Goal: Task Accomplishment & Management: Complete application form

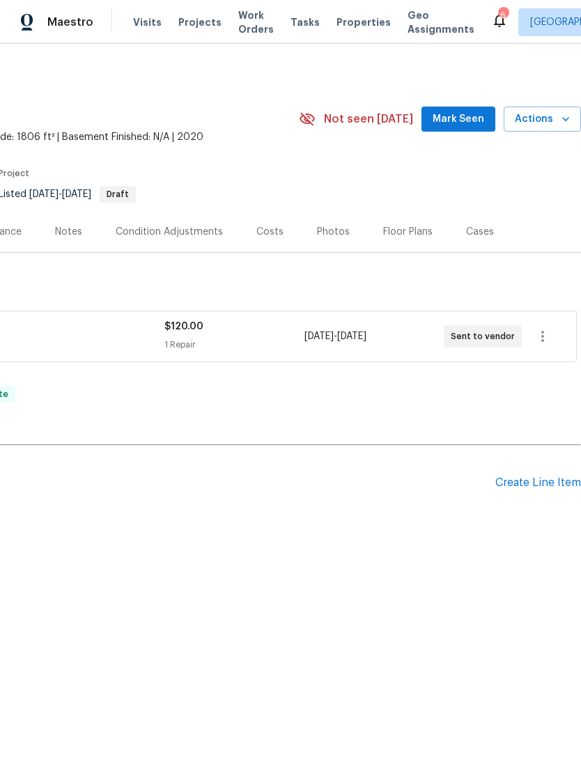
scroll to position [0, 206]
click at [540, 478] on div "Create Line Item" at bounding box center [538, 482] width 86 height 13
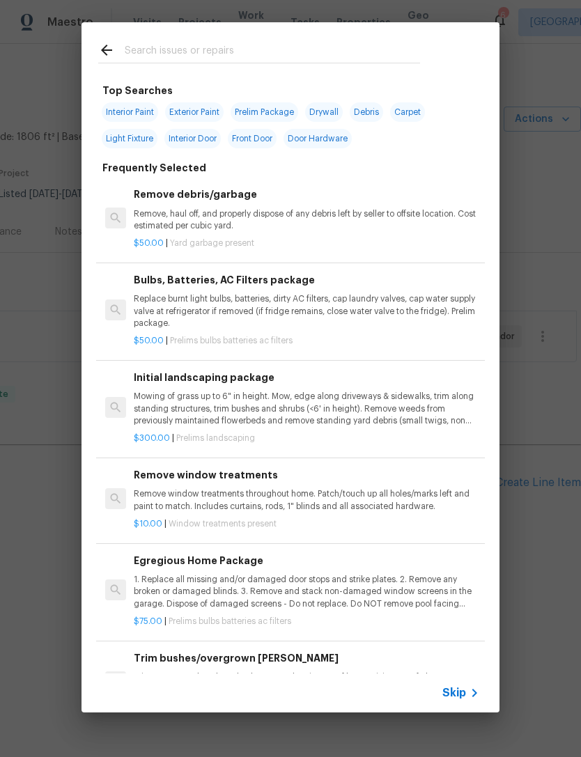
scroll to position [-10, 0]
click at [210, 48] on input "text" at bounding box center [272, 52] width 295 height 21
click at [209, 48] on input "text" at bounding box center [272, 52] width 295 height 21
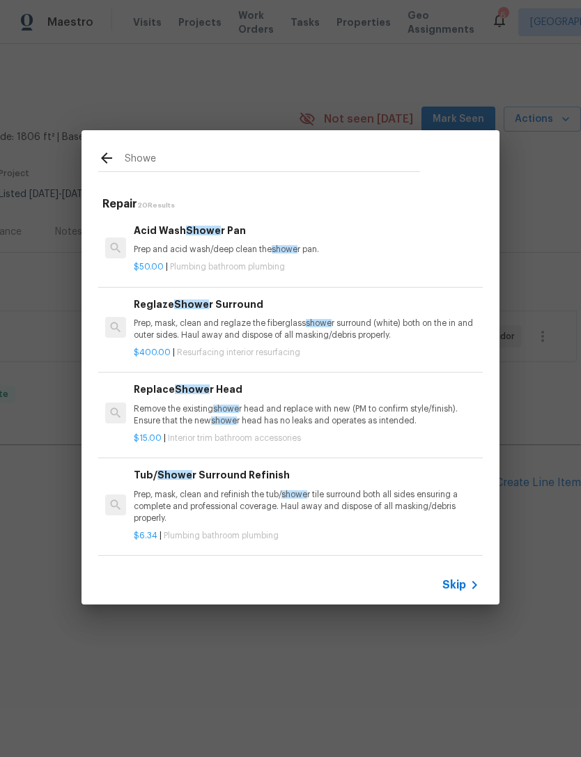
type input "Showe"
click at [352, 694] on div "Showe Repair 20 Results Acid Wash Showe r Pan Prep and acid wash/deep clean the…" at bounding box center [290, 367] width 581 height 735
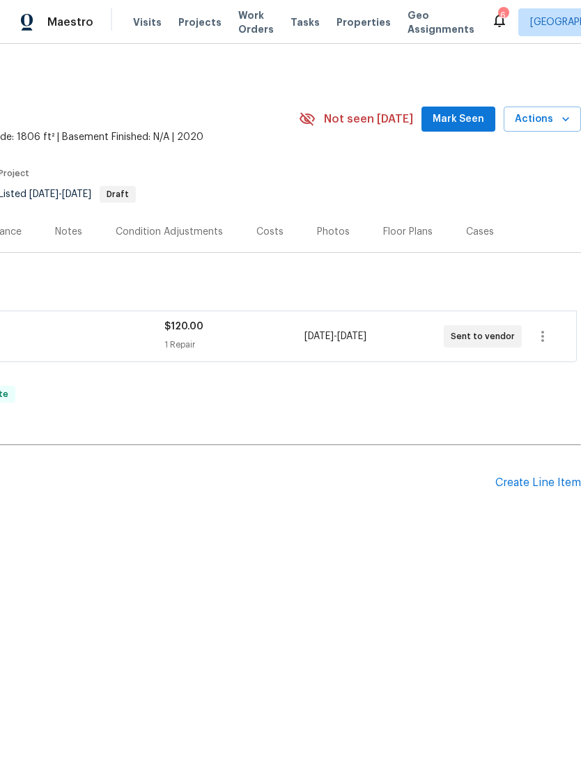
scroll to position [0, 206]
click at [532, 483] on div "Create Line Item" at bounding box center [538, 482] width 86 height 13
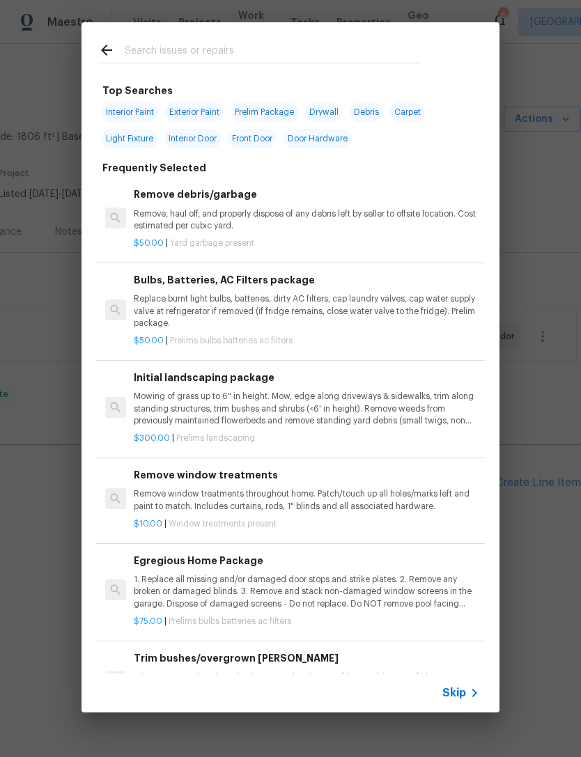
click at [179, 45] on input "text" at bounding box center [272, 52] width 295 height 21
type input "Shower heas"
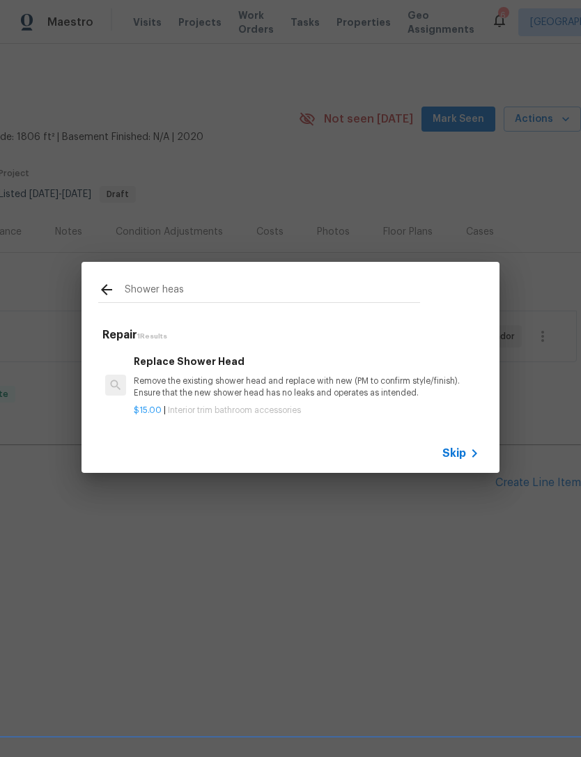
click at [143, 369] on h6 "Replace Shower Head" at bounding box center [306, 361] width 345 height 15
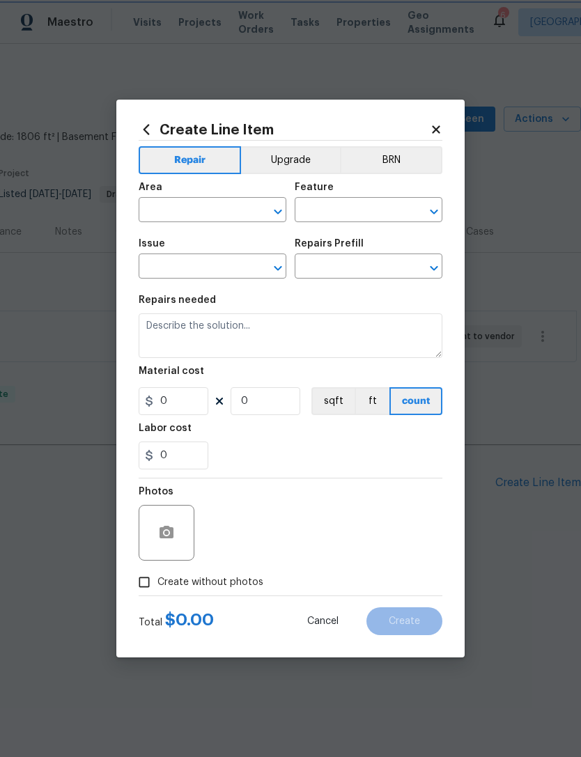
type input "Interior Trim"
type input "Bathroom Accesories"
type textarea "Remove the existing shower head and replace with new (PM to confirm style/finis…"
type input "1"
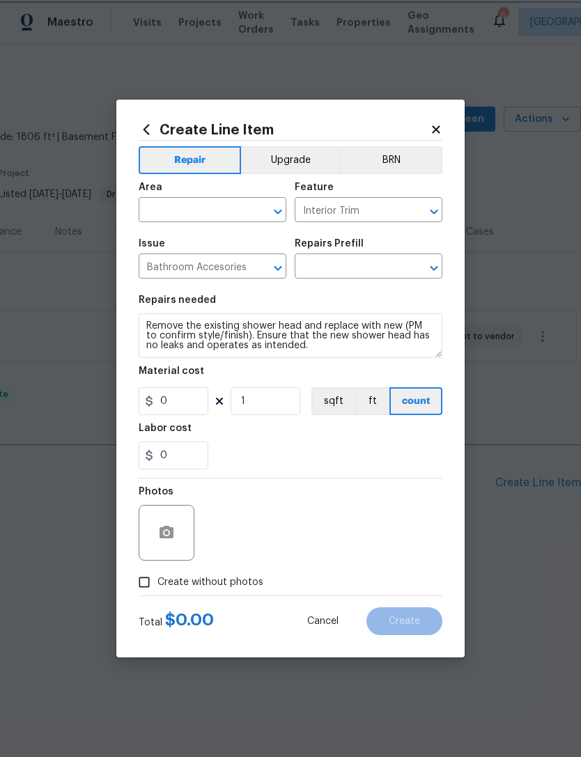
type input "Replace Shower Head $15.00"
type input "15"
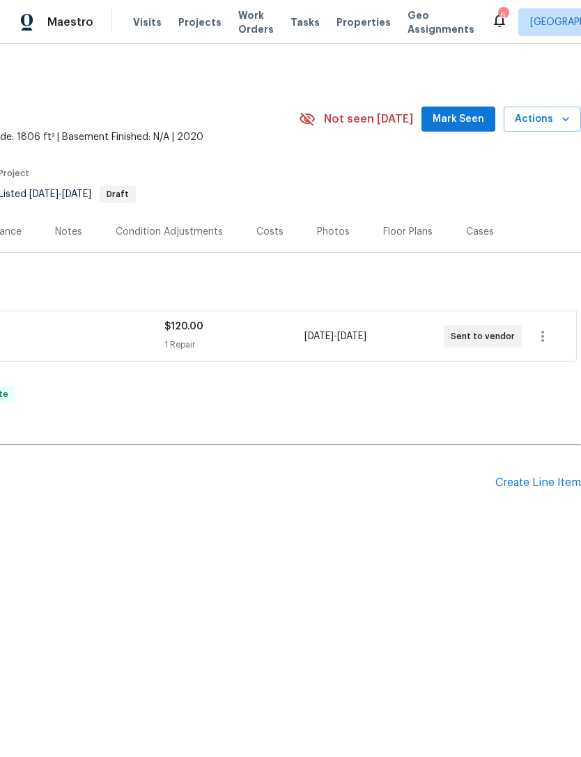
click at [544, 488] on div "Create Line Item" at bounding box center [538, 482] width 86 height 13
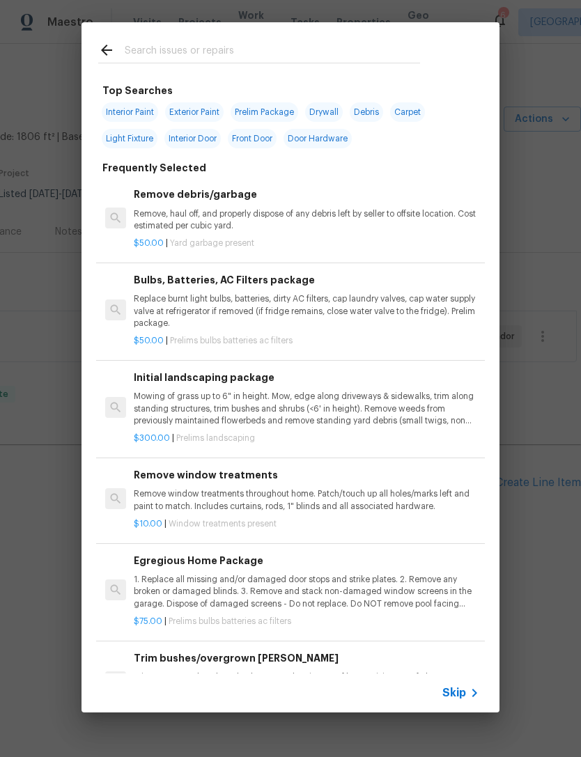
click at [136, 62] on input "text" at bounding box center [272, 52] width 295 height 21
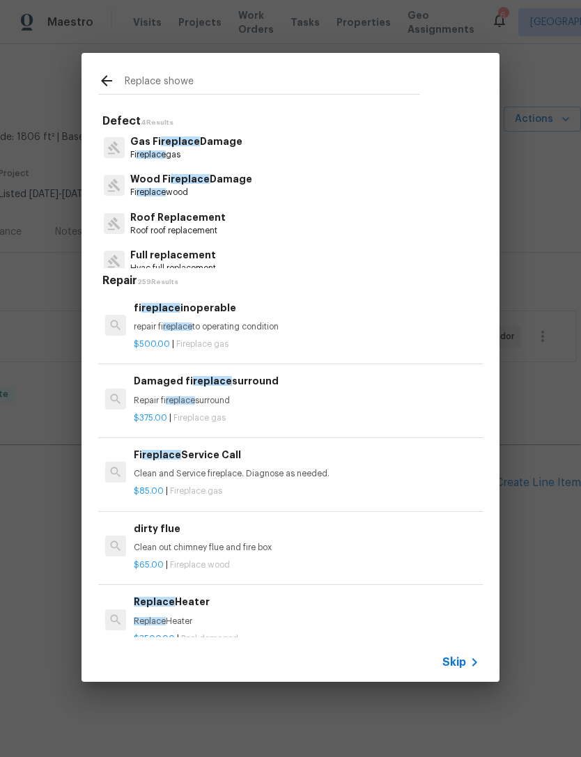
type input "Replace shower"
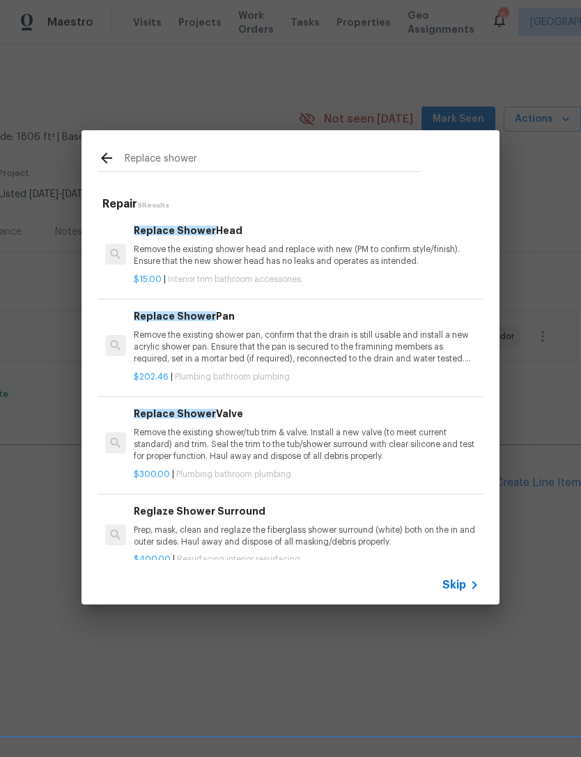
click at [167, 250] on p "Remove the existing shower head and replace with new (PM to confirm style/finis…" at bounding box center [306, 256] width 345 height 24
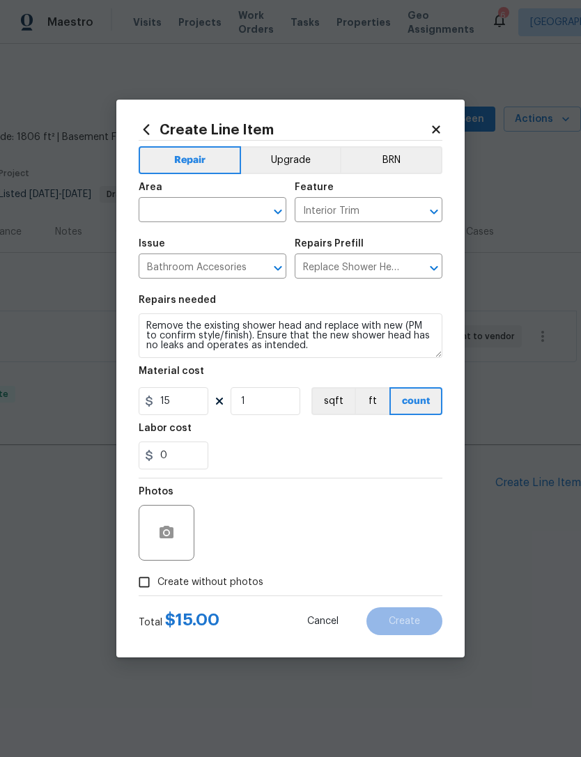
click at [164, 213] on input "text" at bounding box center [193, 212] width 109 height 22
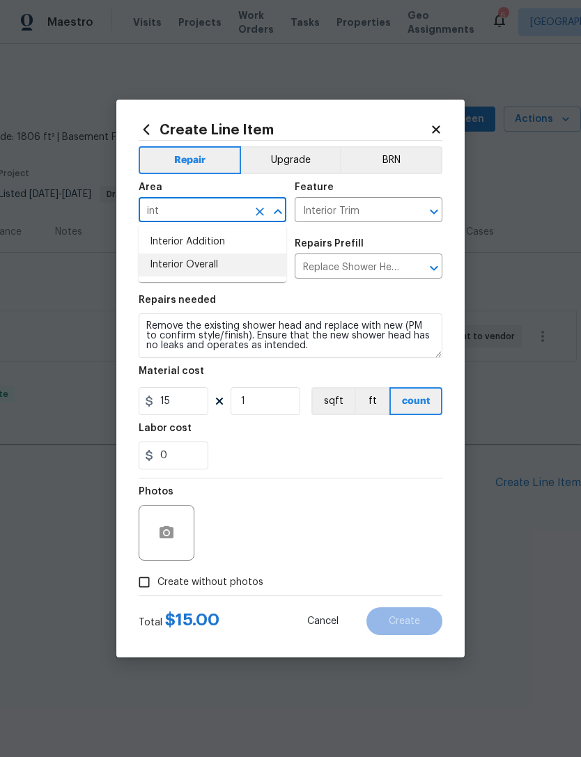
click at [148, 264] on li "Interior Overall" at bounding box center [213, 265] width 148 height 23
type input "Interior Overall"
click at [185, 399] on input "15" at bounding box center [174, 401] width 70 height 28
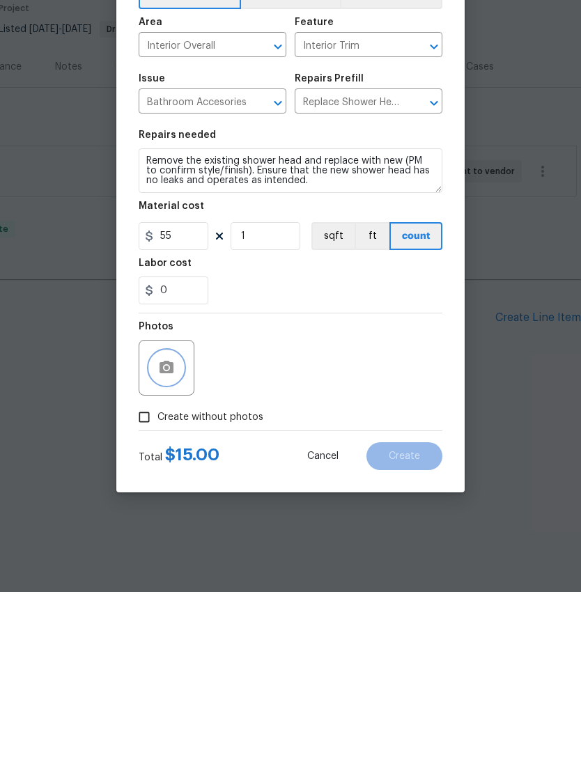
click at [169, 526] on icon "button" at bounding box center [167, 532] width 14 height 13
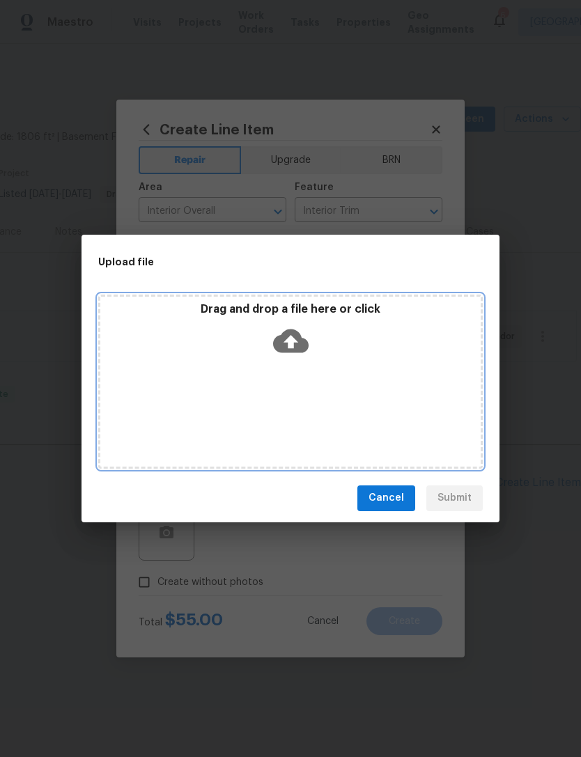
click at [296, 337] on icon at bounding box center [291, 341] width 36 height 24
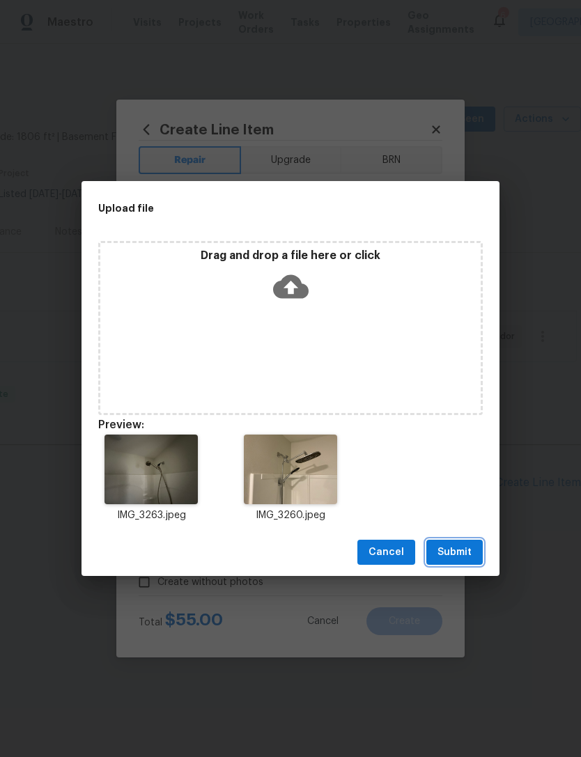
click at [461, 551] on span "Submit" at bounding box center [454, 552] width 34 height 17
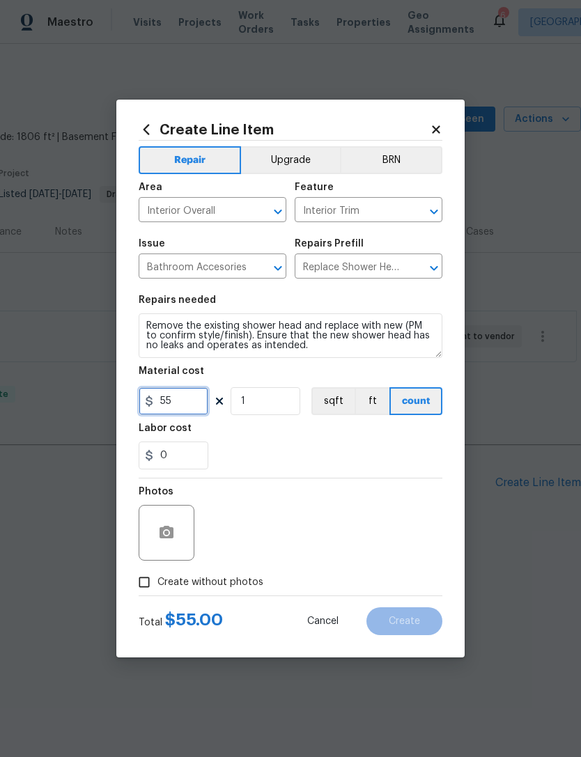
click at [187, 408] on input "55" at bounding box center [174, 401] width 70 height 28
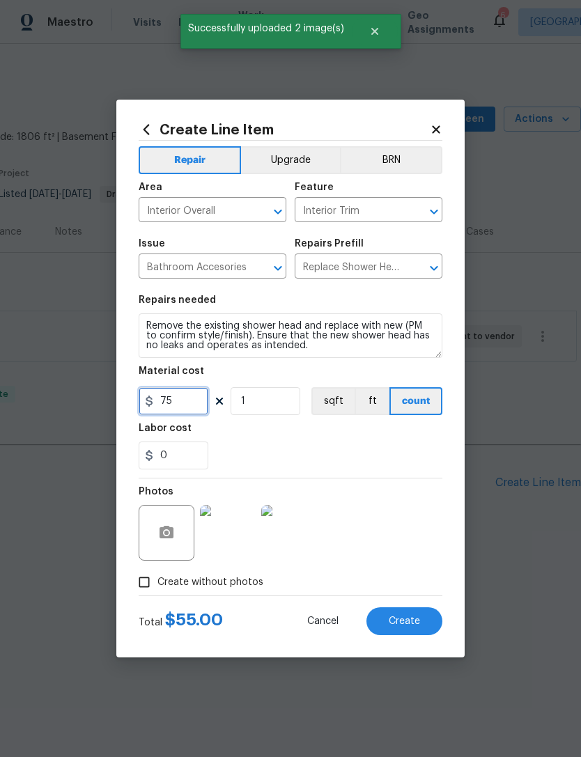
type input "75"
click at [265, 405] on input "1" at bounding box center [266, 401] width 70 height 28
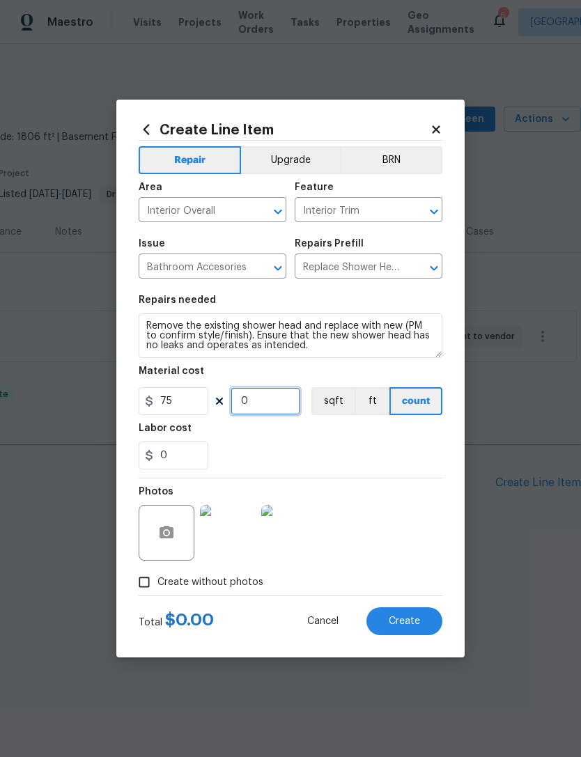
type input "2"
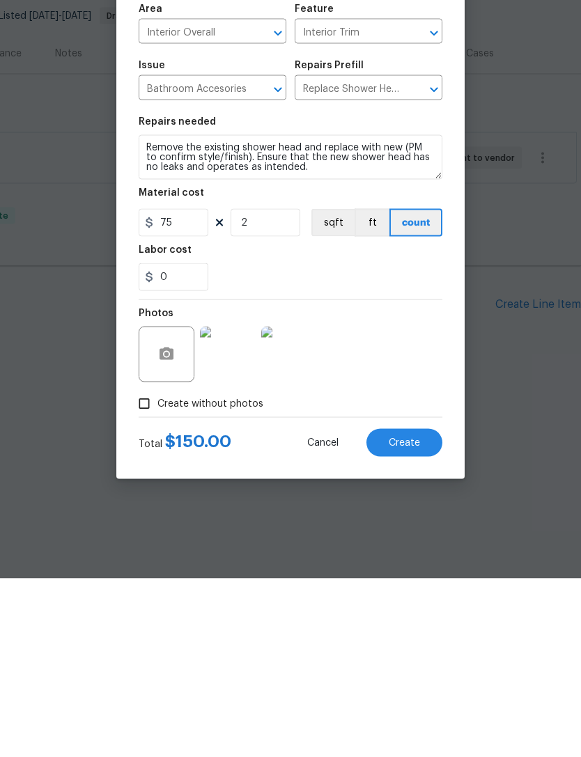
click at [419, 616] on span "Create" at bounding box center [404, 621] width 31 height 10
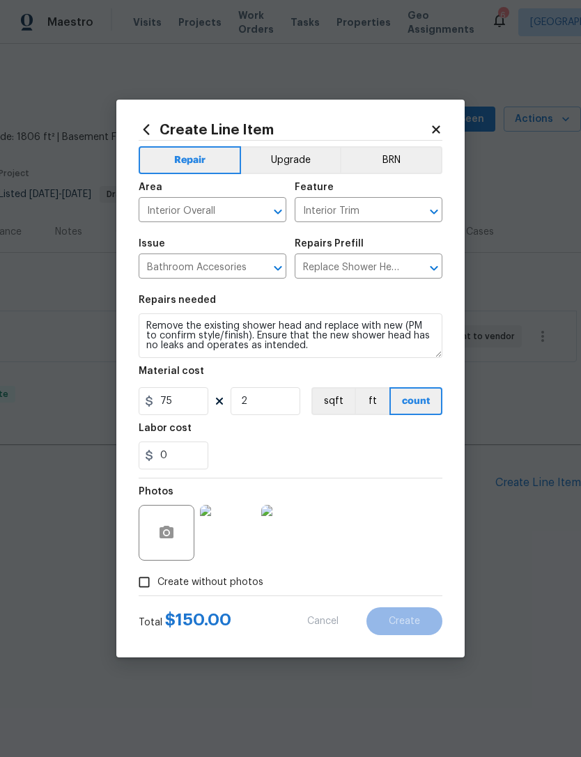
type input "0"
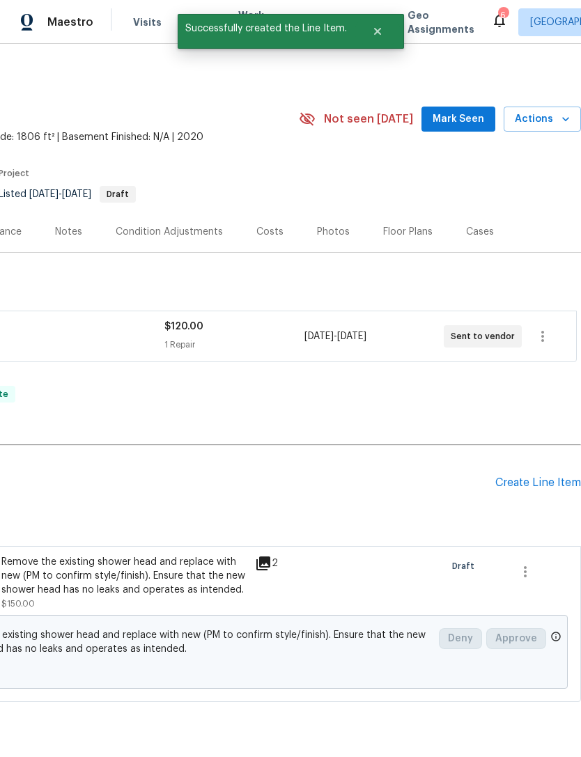
click at [533, 485] on div "Create Line Item" at bounding box center [538, 482] width 86 height 13
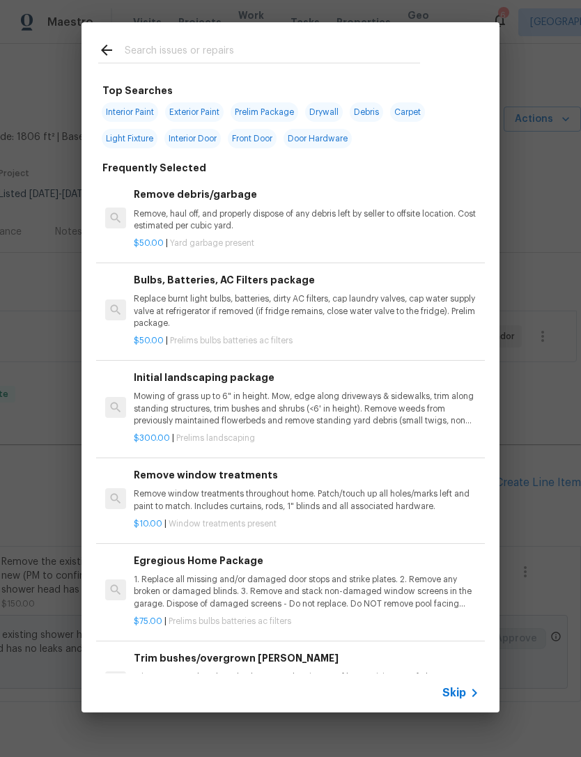
click at [228, 196] on h6 "Remove debris/garbage" at bounding box center [306, 194] width 345 height 15
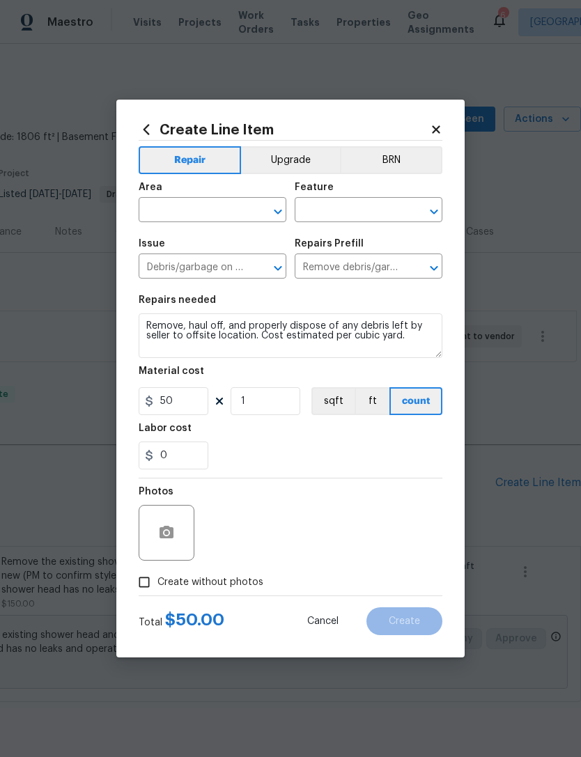
click at [221, 206] on input "text" at bounding box center [193, 212] width 109 height 22
type input "i"
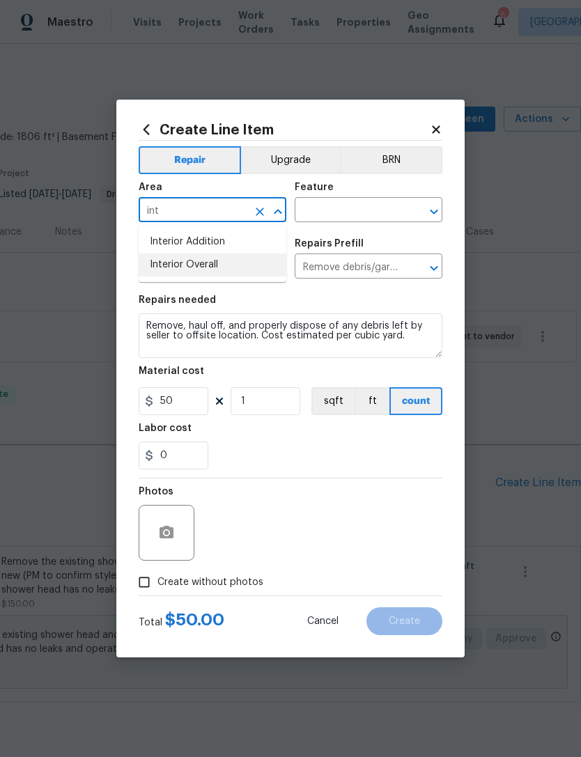
click at [232, 260] on li "Interior Overall" at bounding box center [213, 265] width 148 height 23
type input "Interior Overall"
click at [363, 211] on input "text" at bounding box center [349, 212] width 109 height 22
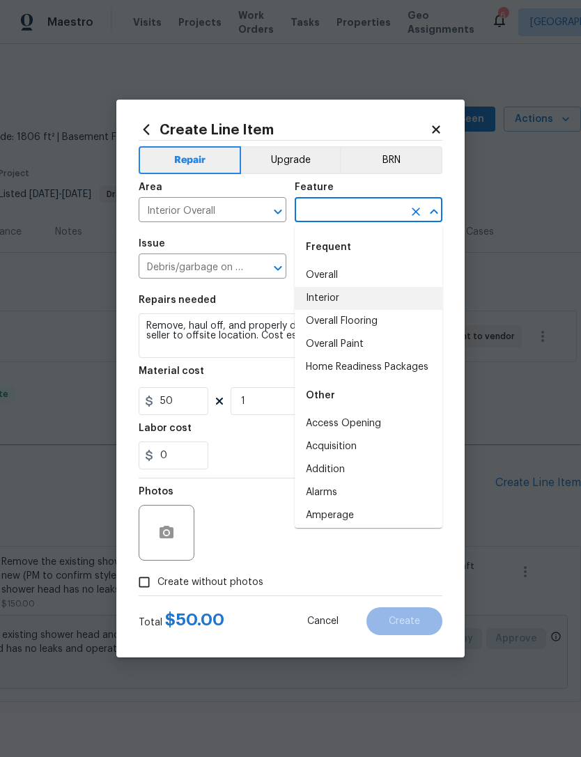
click at [353, 290] on li "Interior" at bounding box center [369, 298] width 148 height 23
type input "Interior"
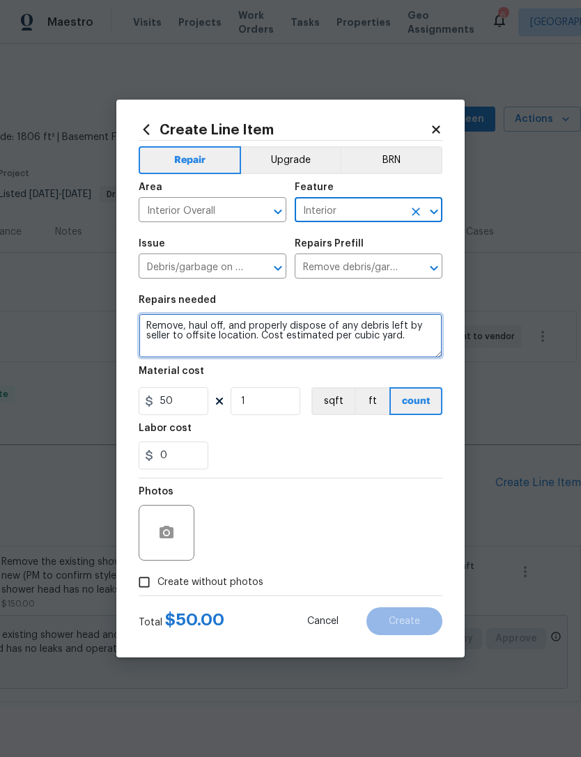
click at [420, 336] on textarea "Remove, haul off, and properly dispose of any debris left by seller to offsite …" at bounding box center [291, 335] width 304 height 45
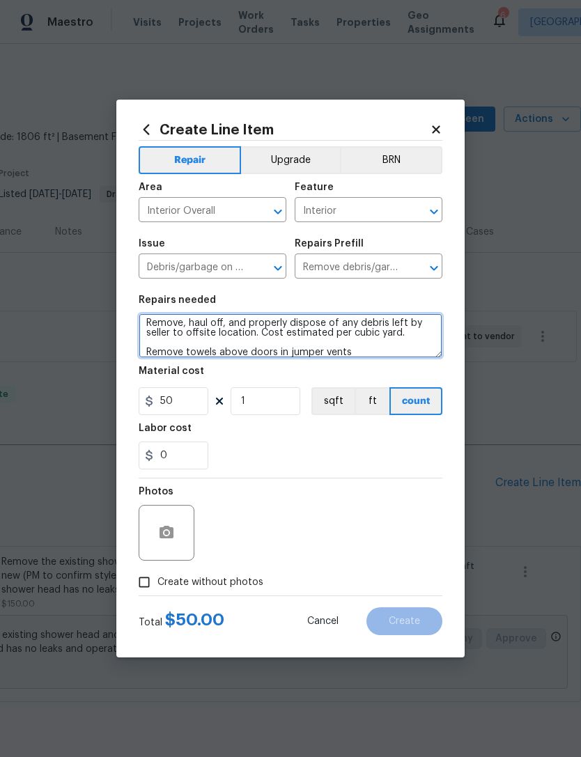
type textarea "Remove, haul off, and properly dispose of any debris left by seller to offsite …"
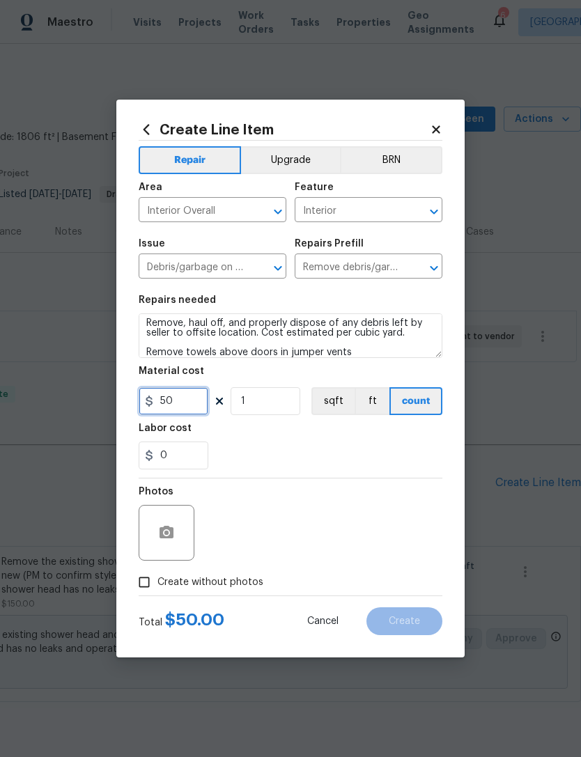
click at [185, 415] on input "50" at bounding box center [174, 401] width 70 height 28
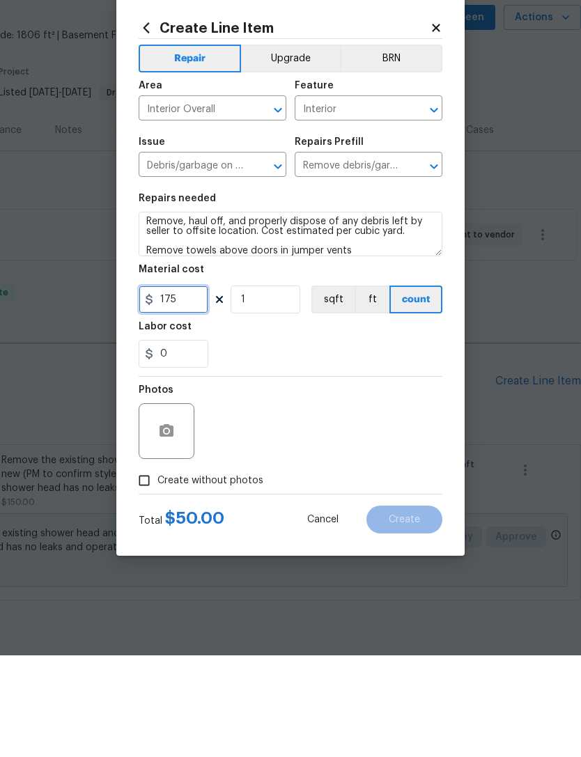
type input "175"
click at [181, 516] on button "button" at bounding box center [166, 532] width 33 height 33
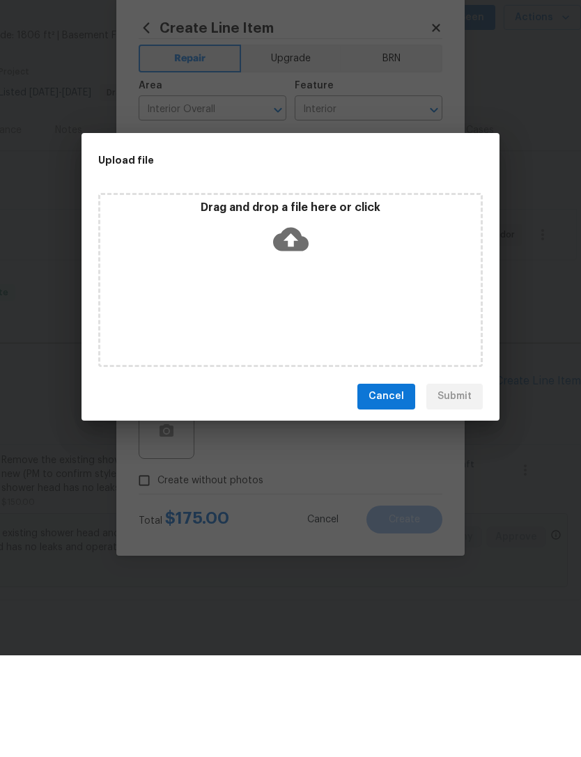
scroll to position [40, 0]
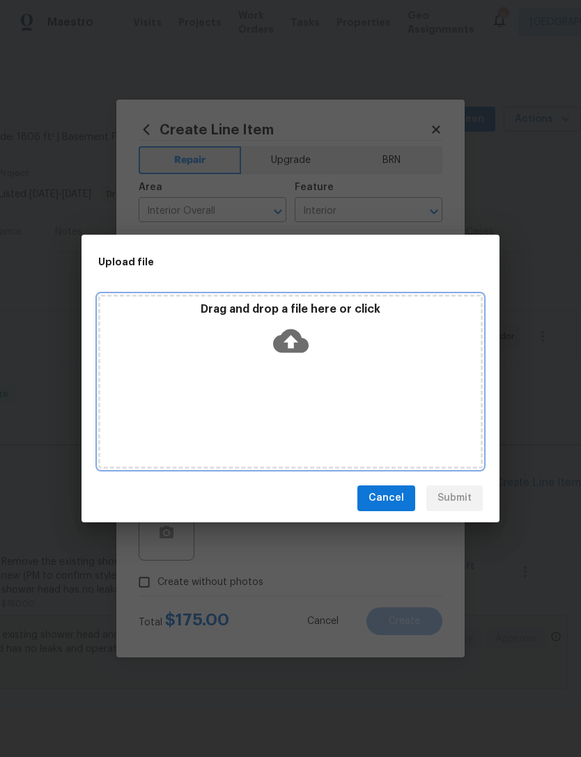
click at [294, 342] on icon at bounding box center [291, 341] width 36 height 36
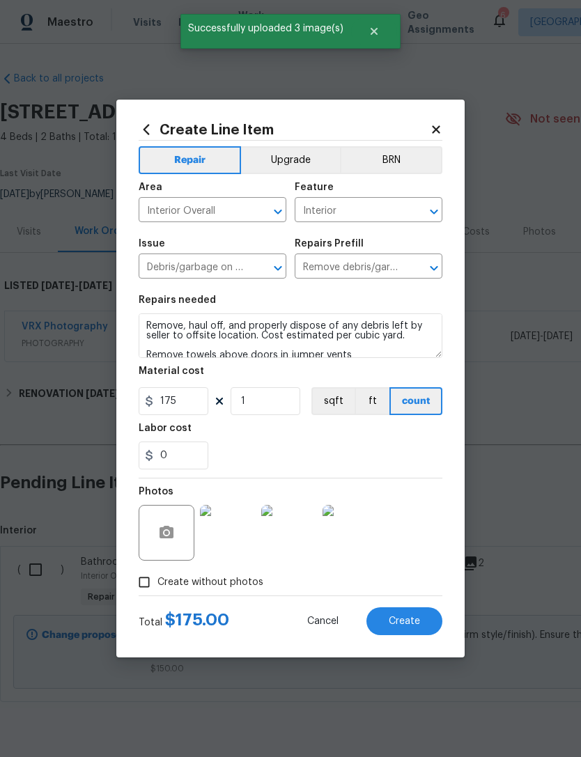
scroll to position [13, 0]
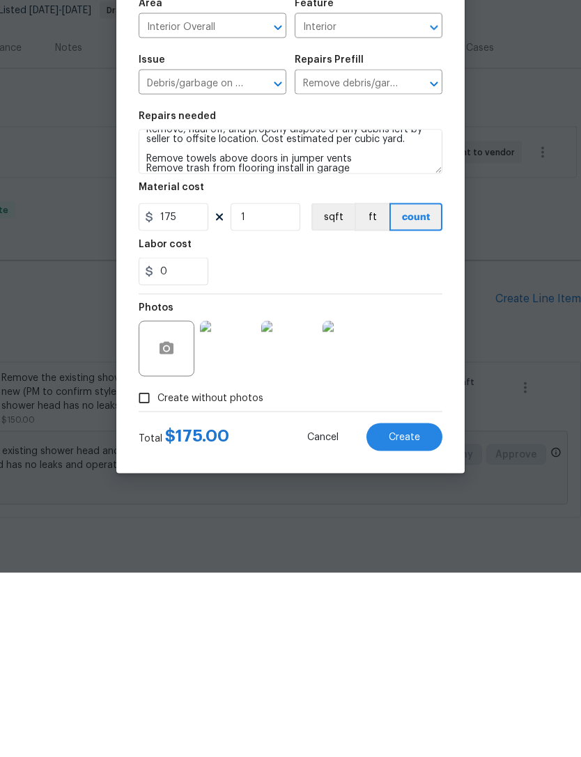
type textarea "Remove, haul off, and properly dispose of any debris left by seller to offsite …"
click at [417, 616] on span "Create" at bounding box center [404, 621] width 31 height 10
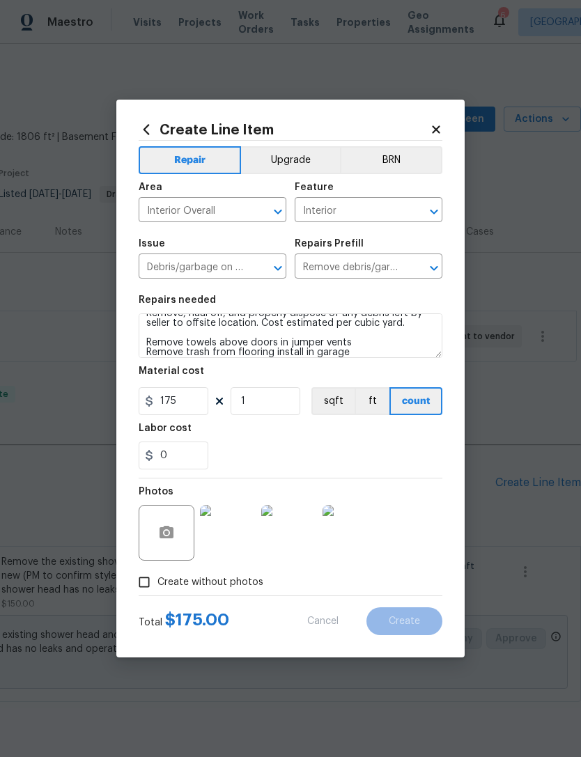
scroll to position [0, 0]
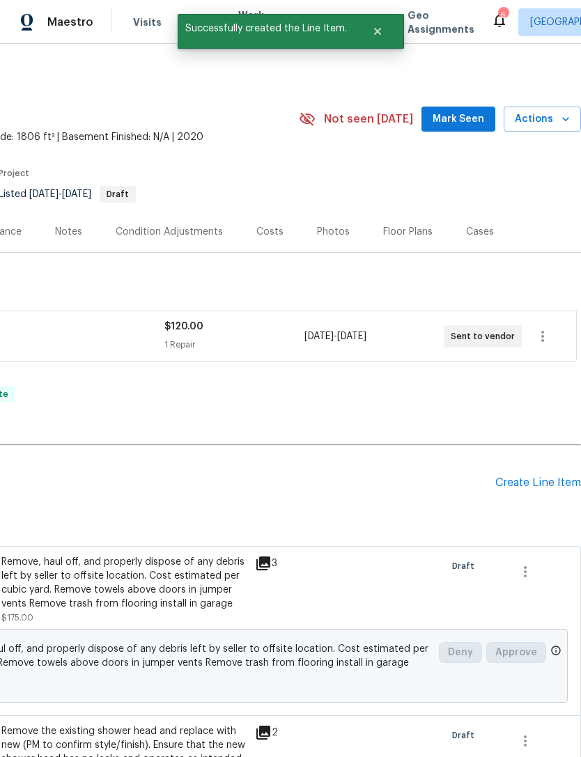
click at [542, 477] on div "Create Line Item" at bounding box center [538, 482] width 86 height 13
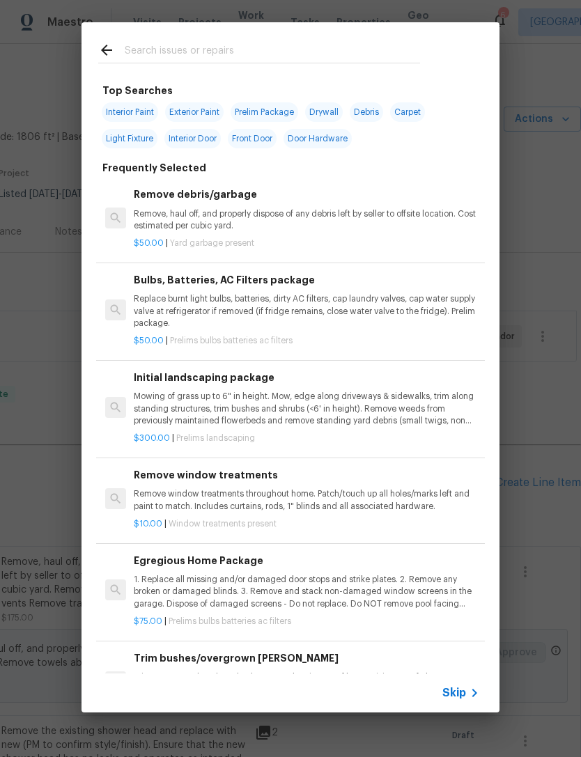
click at [145, 49] on input "text" at bounding box center [272, 52] width 295 height 21
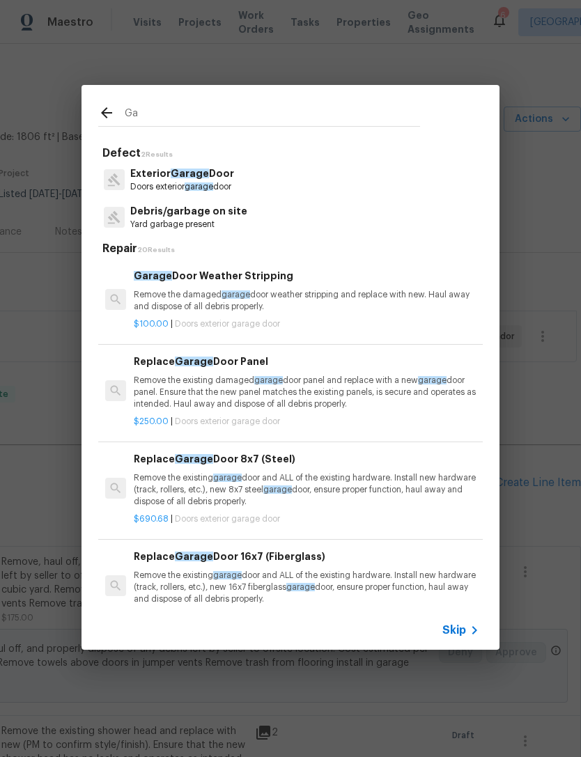
type input "G"
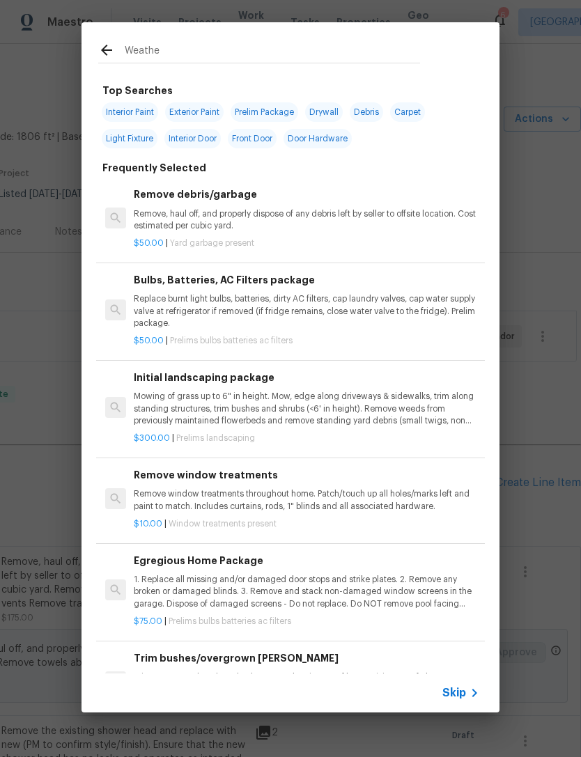
type input "Weather"
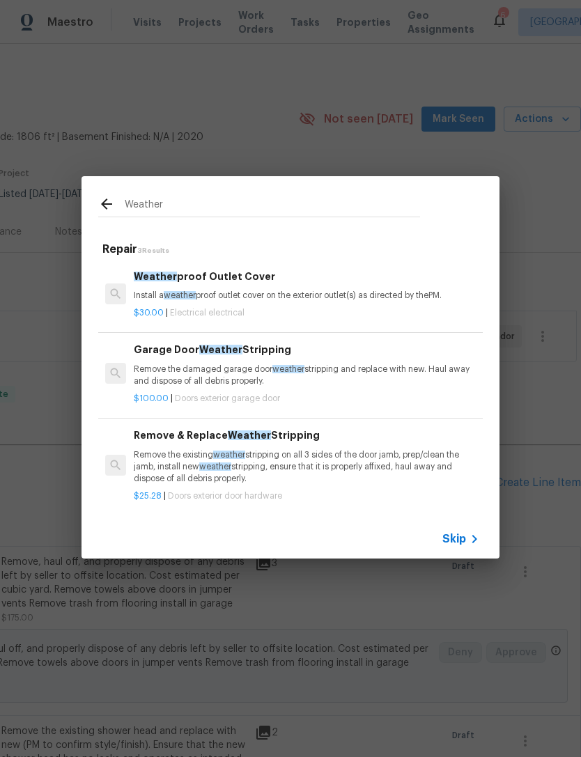
click at [155, 453] on p "Remove the existing weather stripping on all 3 sides of the door jamb, prep/cle…" at bounding box center [306, 467] width 345 height 36
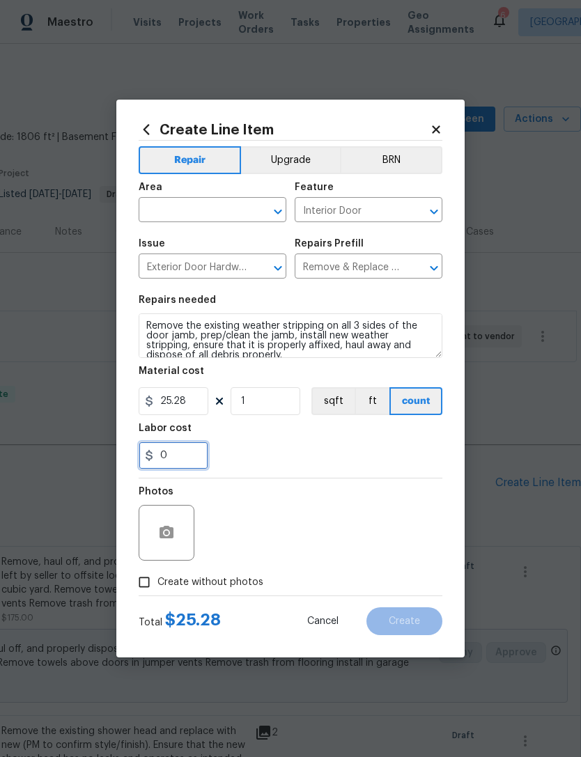
click at [154, 453] on input "0" at bounding box center [174, 456] width 70 height 28
click at [192, 405] on input "25.28" at bounding box center [174, 401] width 70 height 28
type input "45.28"
click at [275, 412] on input "1" at bounding box center [266, 401] width 70 height 28
type input "2"
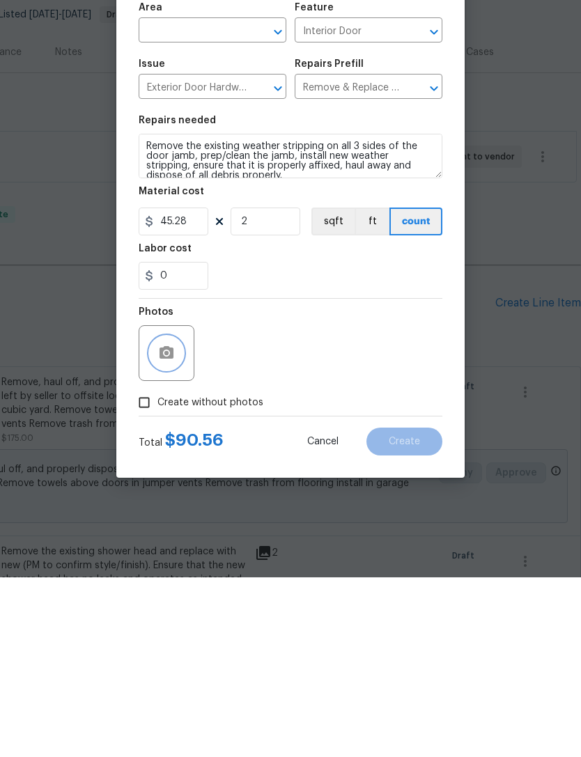
click at [168, 524] on icon "button" at bounding box center [166, 532] width 17 height 17
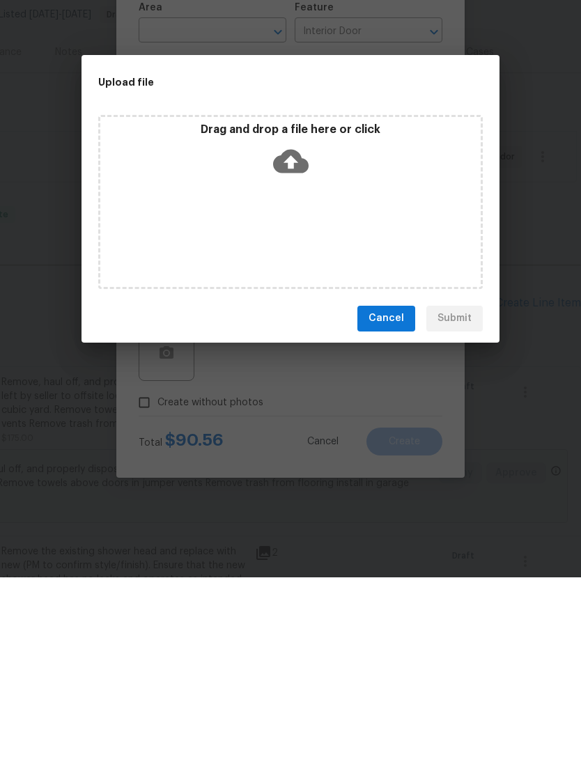
scroll to position [45, 0]
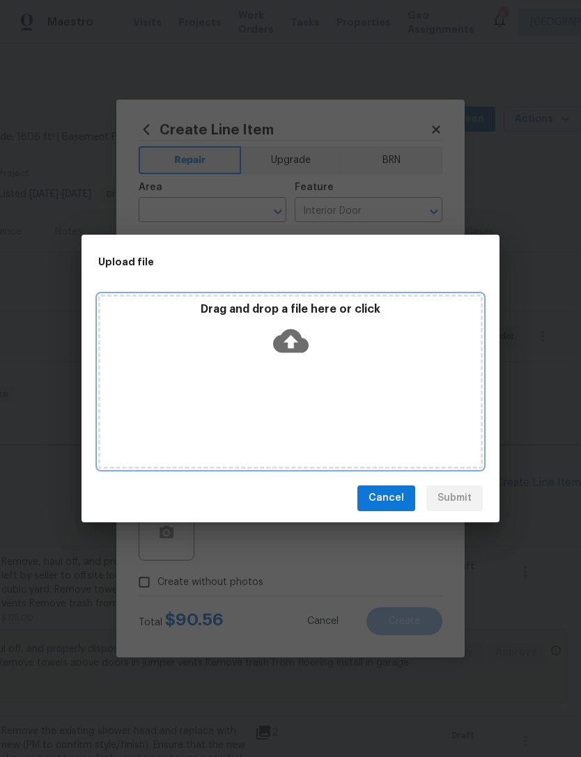
click at [302, 334] on icon at bounding box center [291, 341] width 36 height 36
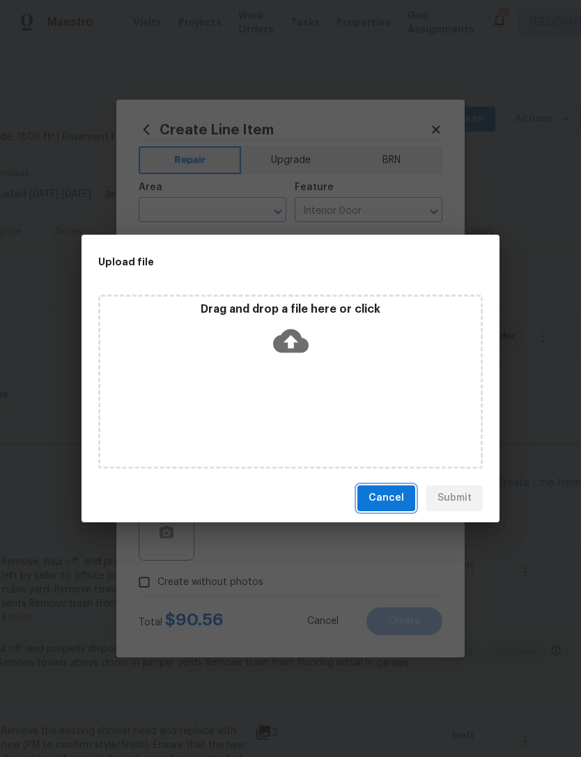
click at [404, 497] on span "Cancel" at bounding box center [386, 498] width 36 height 17
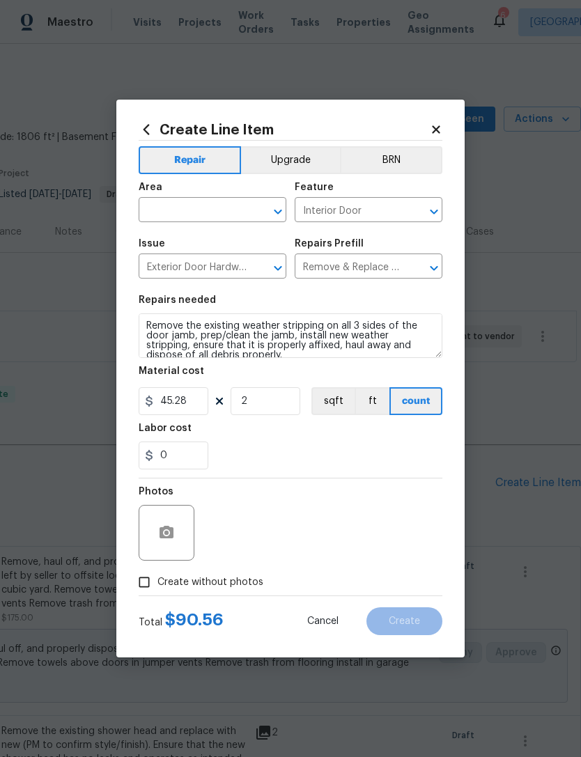
click at [152, 578] on input "Create without photos" at bounding box center [144, 582] width 26 height 26
checkbox input "true"
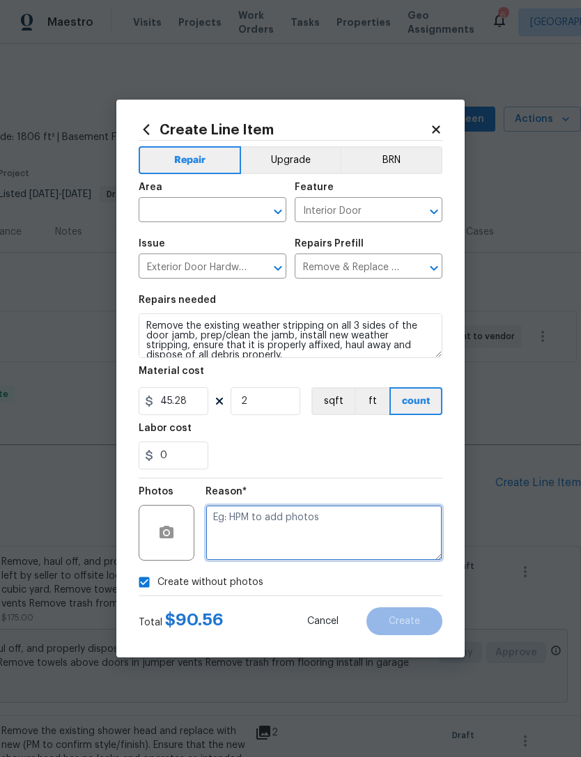
click at [350, 522] on textarea at bounding box center [323, 533] width 237 height 56
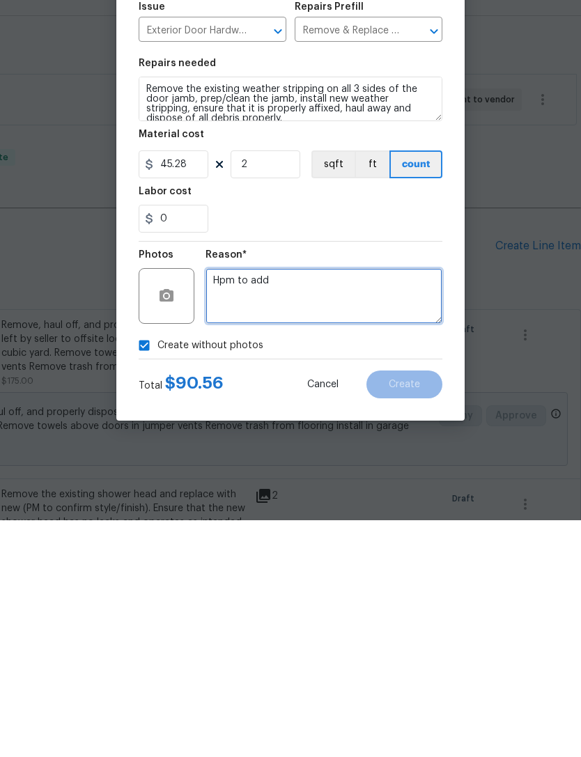
type textarea "Hpm to add"
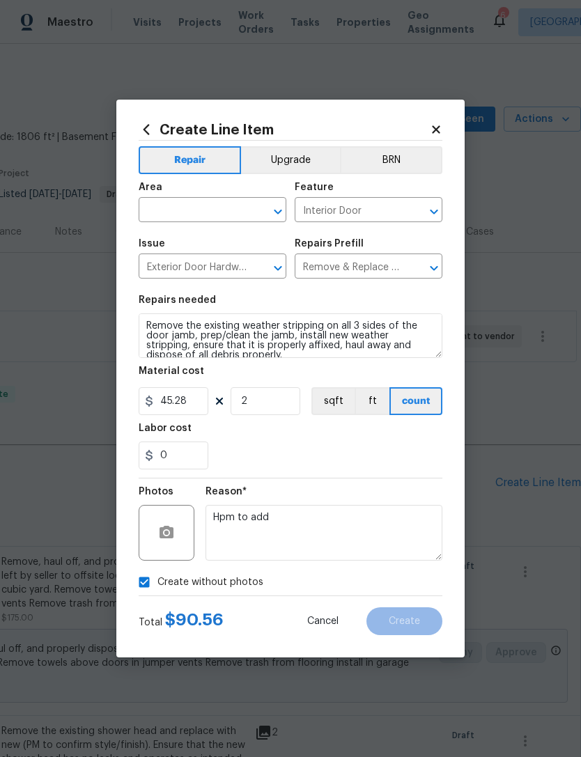
click at [218, 208] on input "text" at bounding box center [193, 212] width 109 height 22
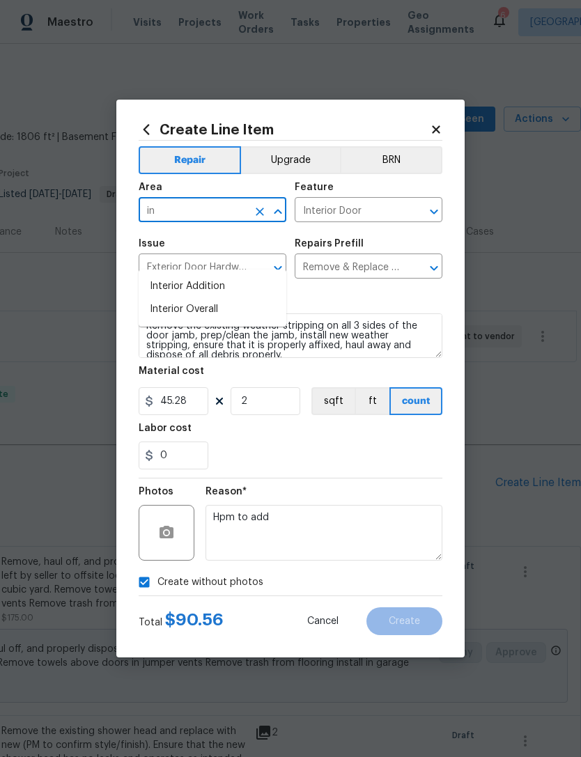
type input "i"
type input "e"
type input "doors"
click at [155, 272] on input "Exterior Door Hardware" at bounding box center [193, 268] width 109 height 22
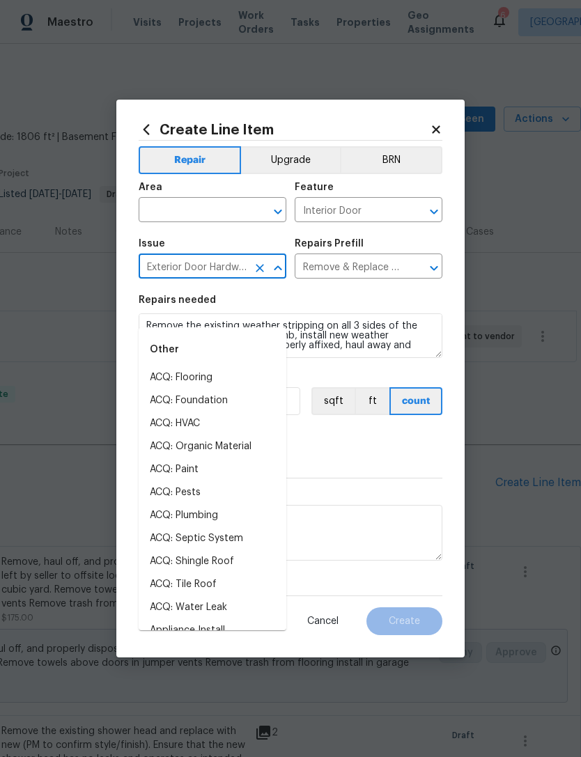
click at [160, 207] on input "text" at bounding box center [193, 212] width 109 height 22
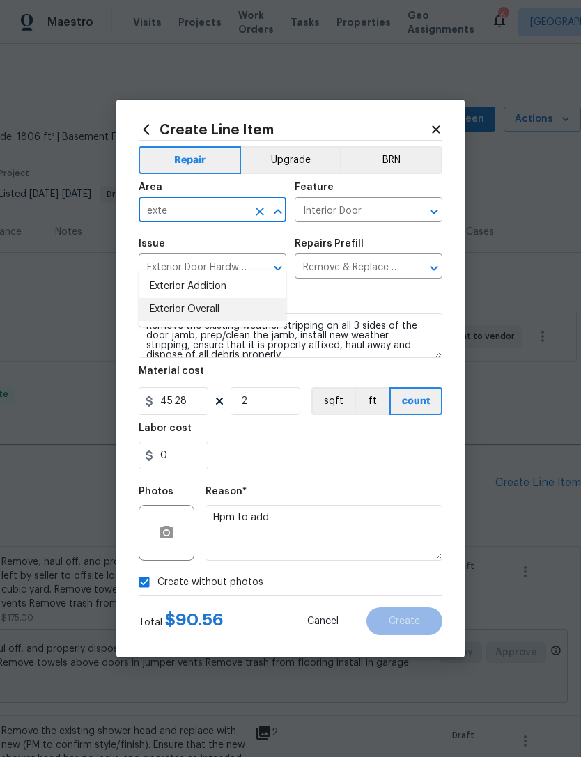
click at [155, 298] on li "Exterior Overall" at bounding box center [213, 309] width 148 height 23
type input "Exterior Overall"
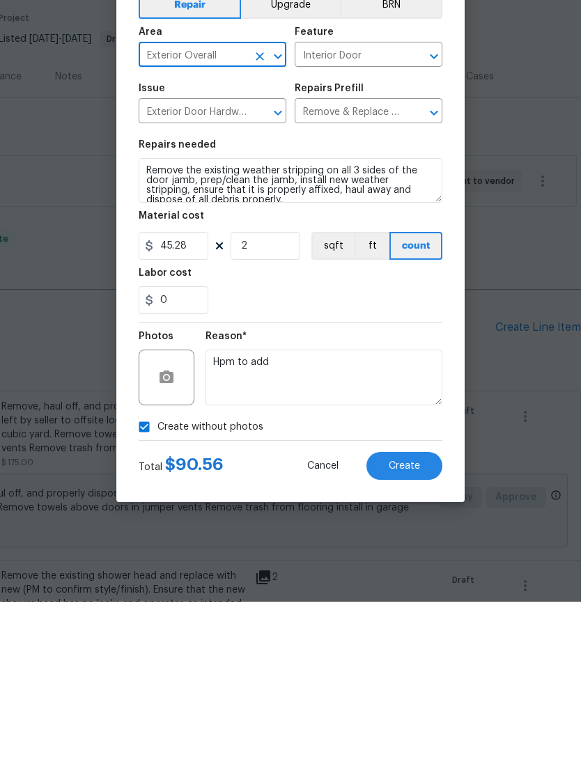
click at [420, 607] on button "Create" at bounding box center [404, 621] width 76 height 28
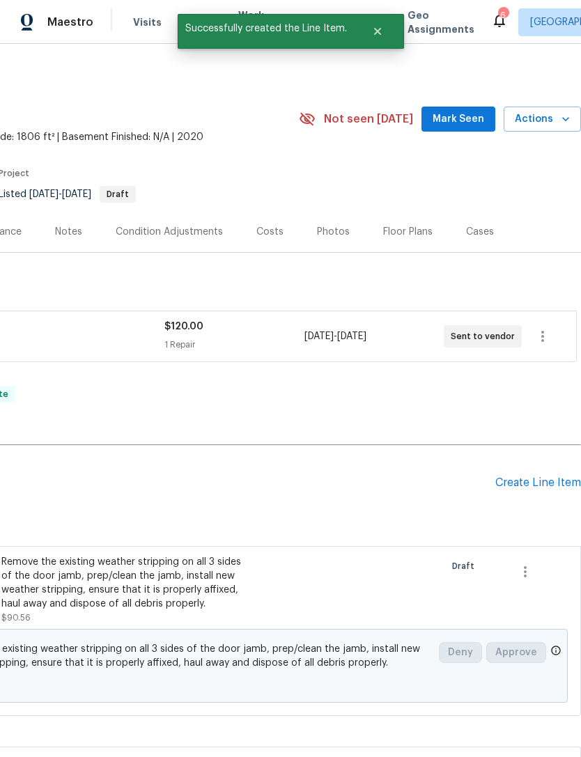
click at [542, 476] on div "Create Line Item" at bounding box center [538, 482] width 86 height 13
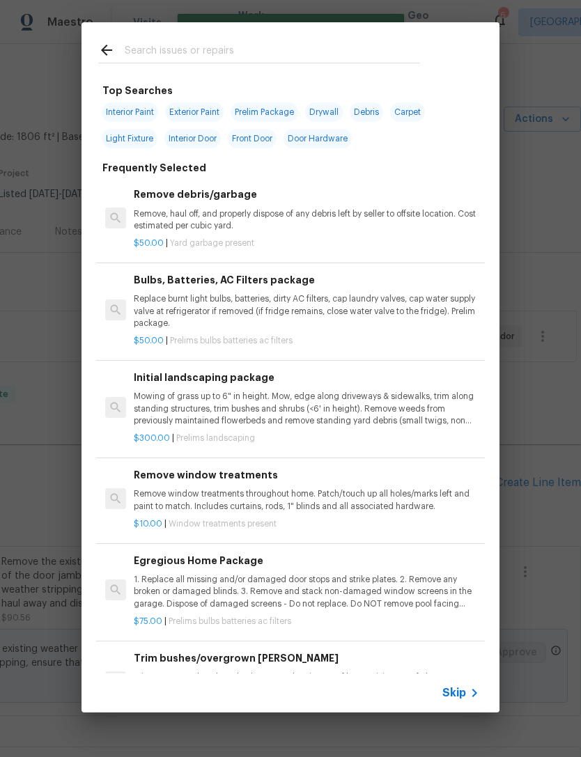
click at [151, 49] on input "text" at bounding box center [272, 52] width 295 height 21
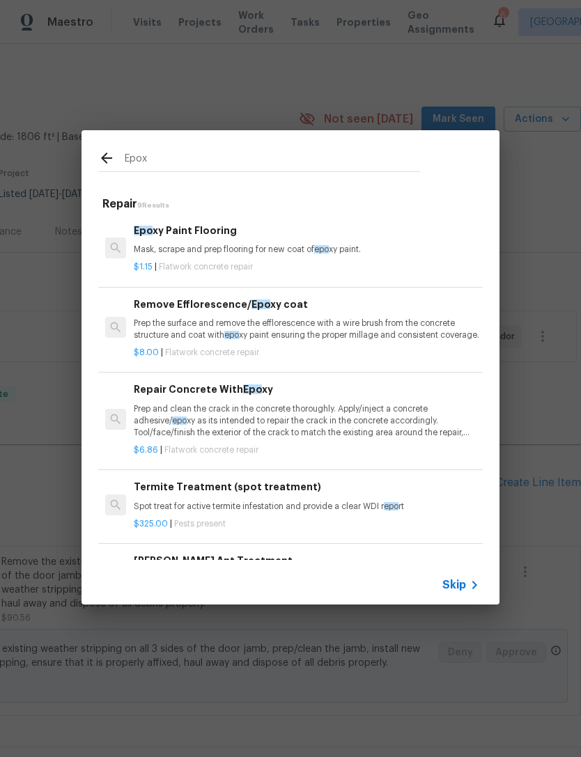
type input "Epoxy"
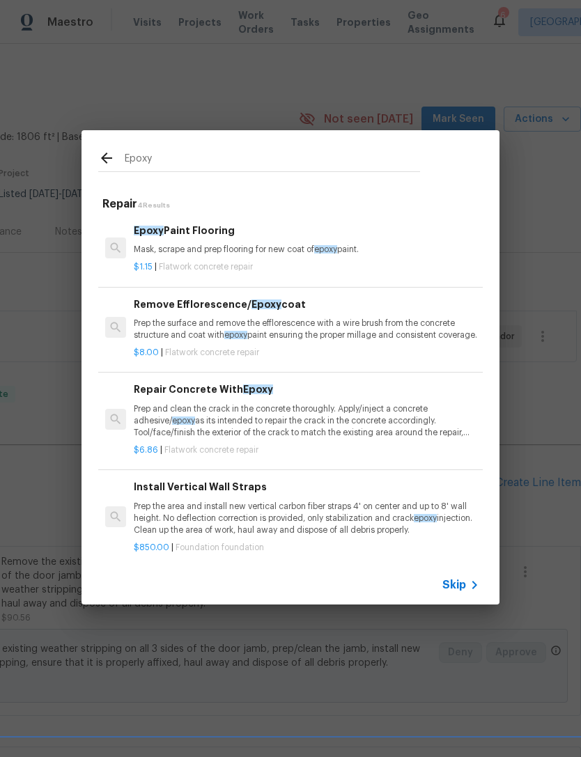
click at [164, 237] on h6 "Epoxy Paint Flooring" at bounding box center [306, 230] width 345 height 15
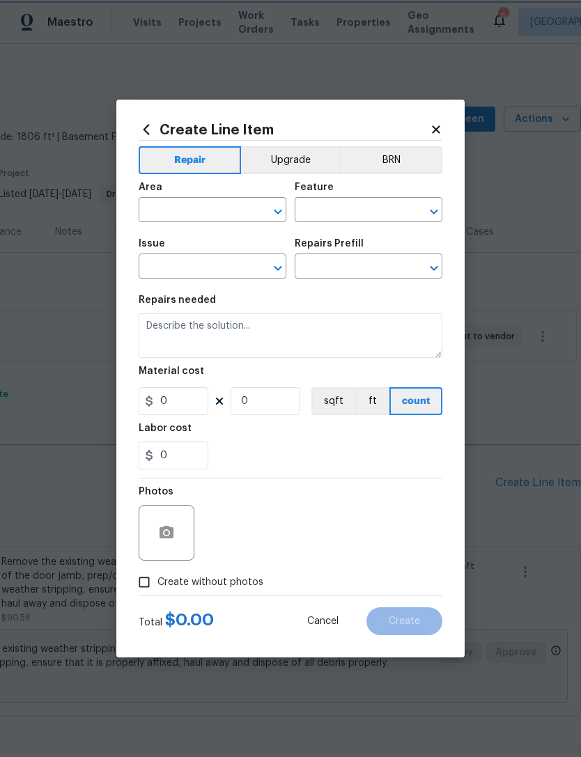
type input "Flatwork"
type input "Concrete Repair"
type input "Epoxy Paint Flooring $1.15"
type textarea "Mask, scrape and prep flooring for new coat of epoxy paint."
type input "1.15"
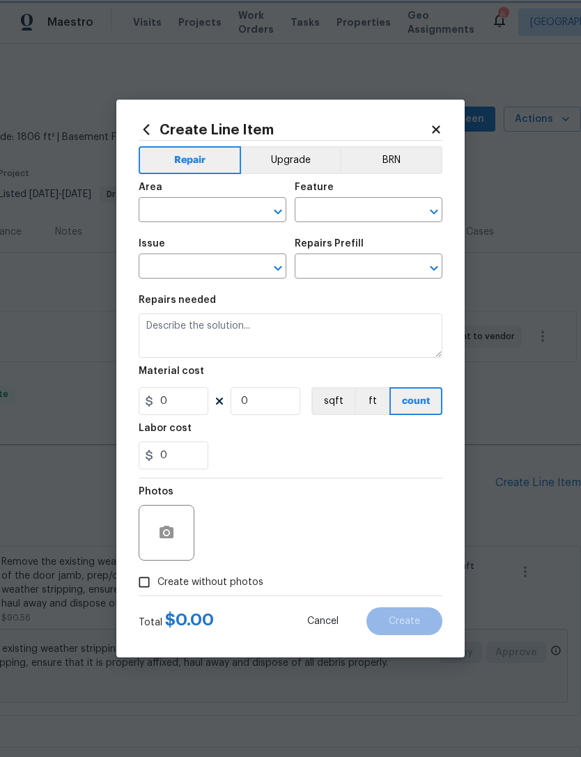
type input "1"
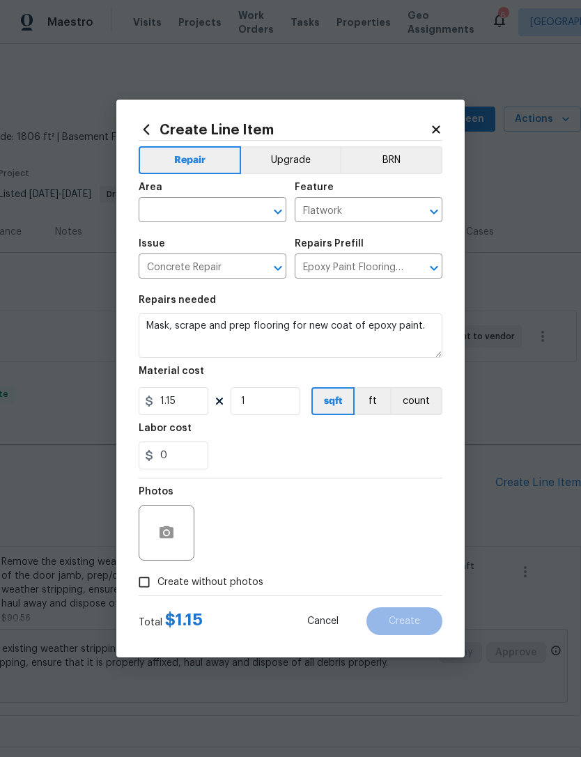
click at [165, 214] on input "text" at bounding box center [193, 212] width 109 height 22
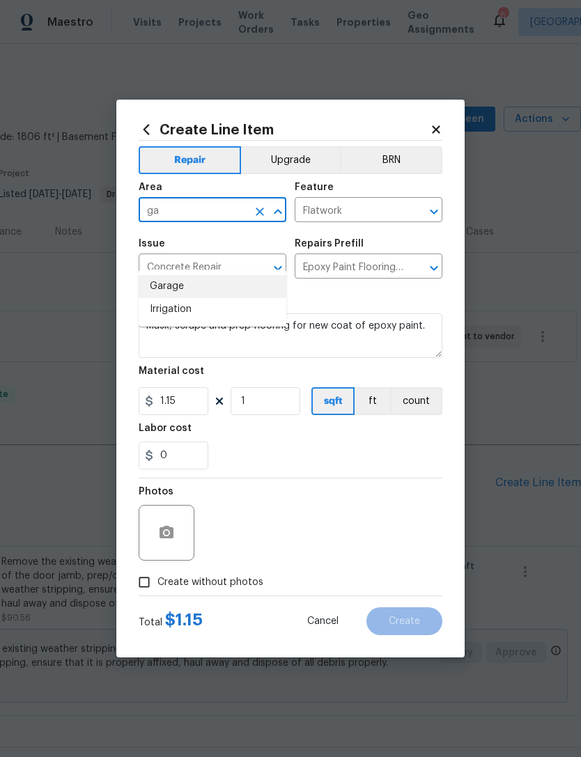
click at [161, 275] on li "Garage" at bounding box center [213, 286] width 148 height 23
type input "Garage"
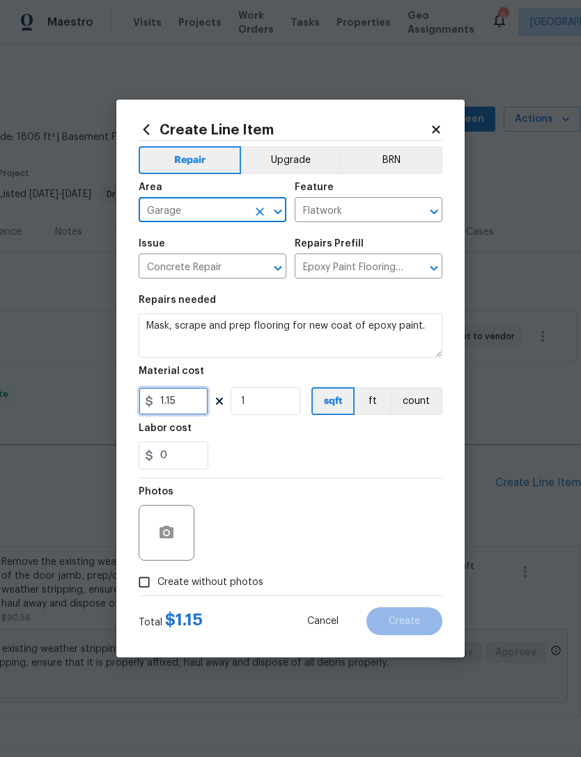
click at [183, 405] on input "1.15" at bounding box center [174, 401] width 70 height 28
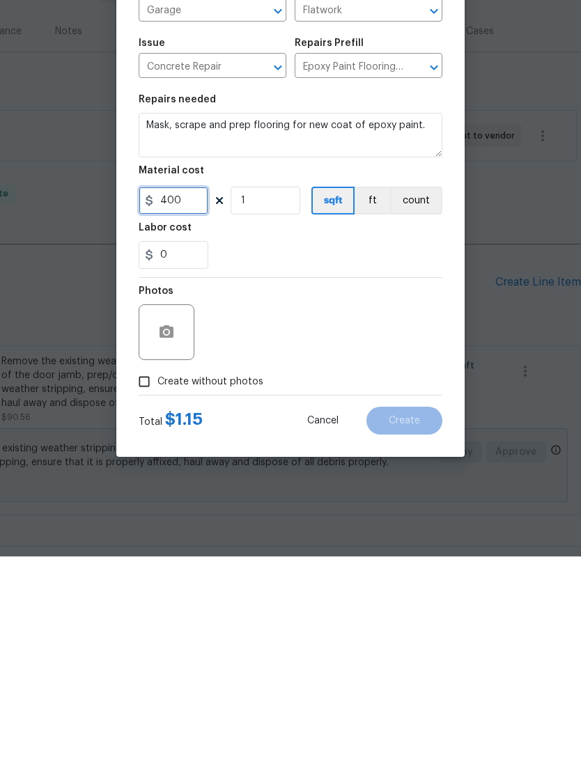
type input "400"
click at [173, 526] on icon "button" at bounding box center [167, 532] width 14 height 13
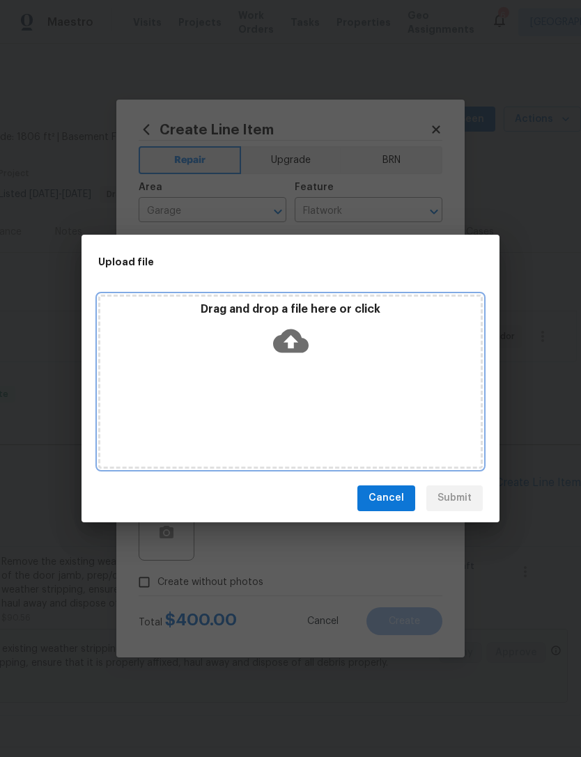
click at [292, 345] on icon at bounding box center [291, 341] width 36 height 36
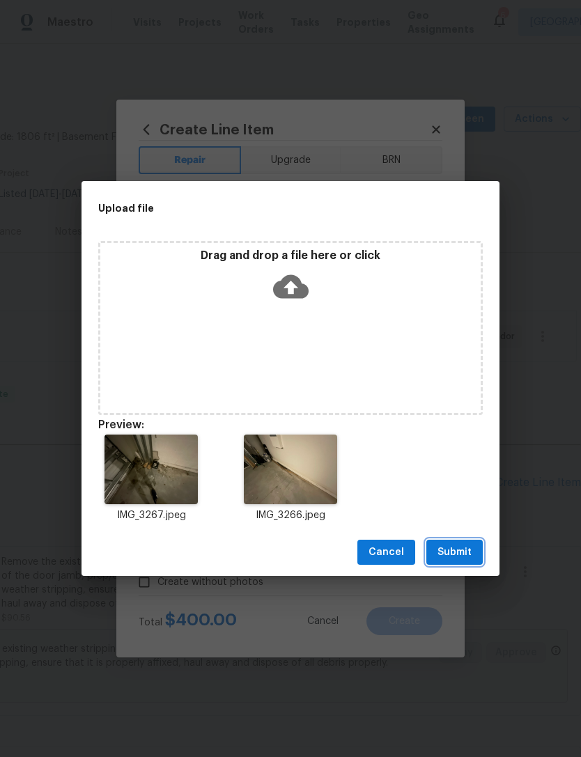
click at [459, 549] on span "Submit" at bounding box center [454, 552] width 34 height 17
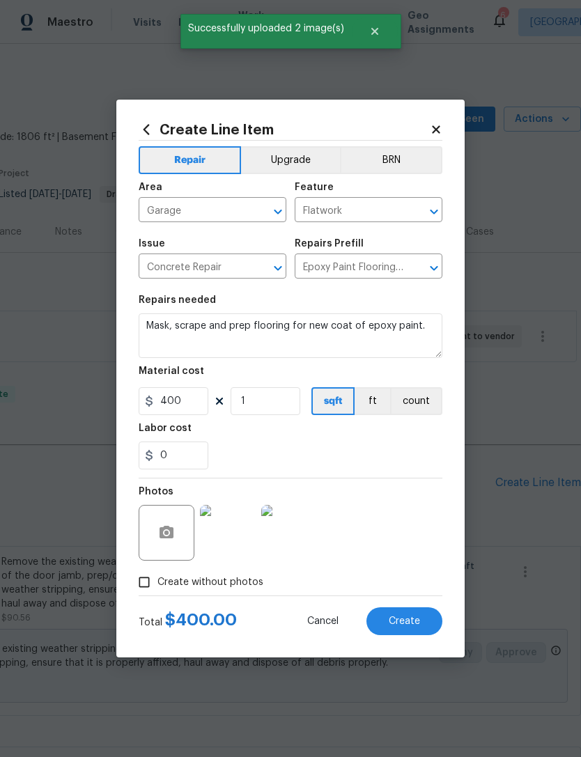
click at [409, 628] on button "Create" at bounding box center [404, 621] width 76 height 28
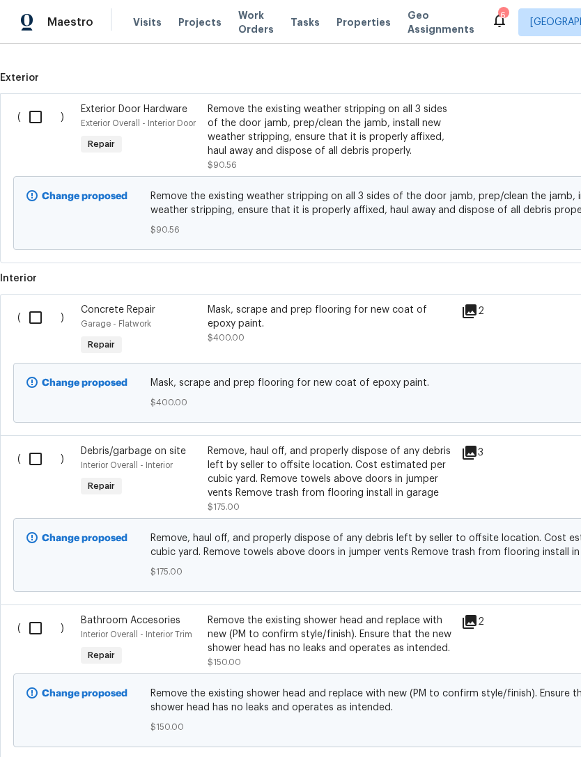
scroll to position [452, 0]
